Goal: Transaction & Acquisition: Purchase product/service

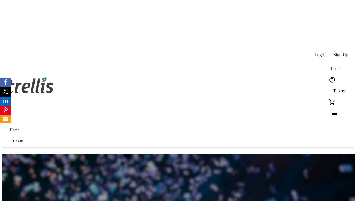
click at [341, 52] on span "Sign Up" at bounding box center [340, 54] width 15 height 5
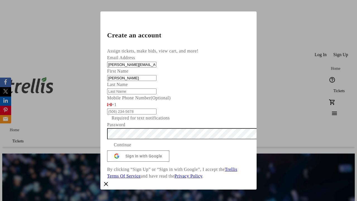
type input "[PERSON_NAME]"
click at [131, 148] on span "Continue" at bounding box center [123, 144] width 18 height 7
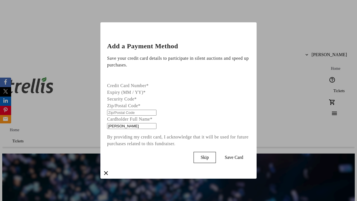
click at [209, 156] on span "Skip" at bounding box center [204, 157] width 8 height 5
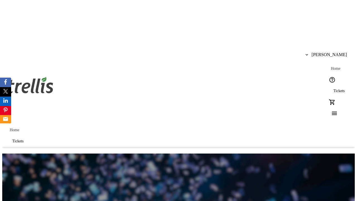
click at [333, 89] on span "Tickets" at bounding box center [338, 91] width 11 height 4
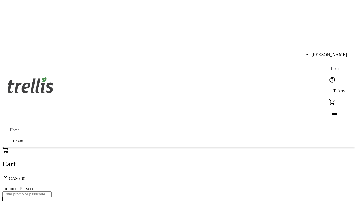
type input "1"
